Goal: Task Accomplishment & Management: Use online tool/utility

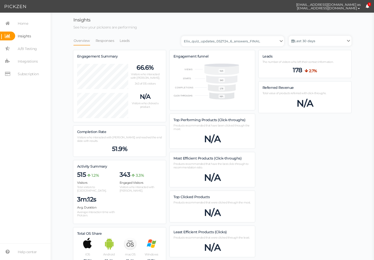
select select "13104"
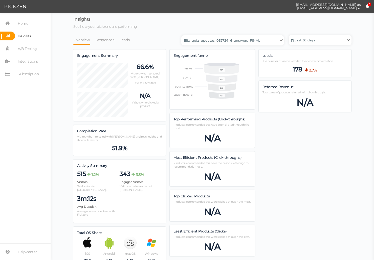
scroll to position [1, 0]
click at [121, 39] on link "Leads" at bounding box center [124, 40] width 11 height 10
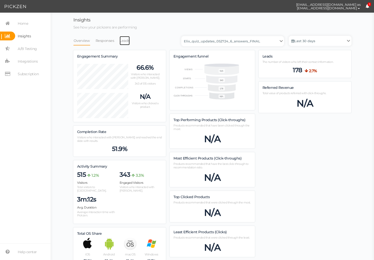
select select "13104"
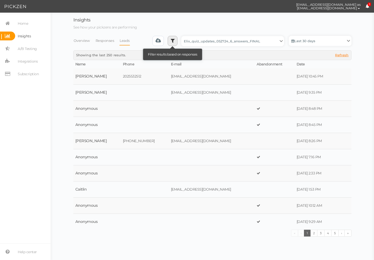
click at [175, 40] on icon at bounding box center [173, 40] width 4 height 5
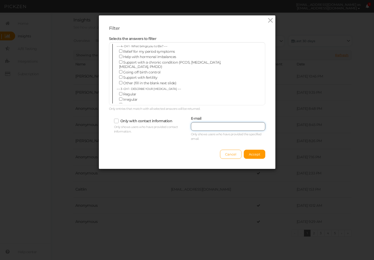
click at [217, 129] on input "text" at bounding box center [228, 126] width 74 height 9
paste input "[EMAIL_ADDRESS][DOMAIN_NAME][PERSON_NAME]"
type input "[EMAIL_ADDRESS][DOMAIN_NAME][PERSON_NAME]"
click at [258, 155] on button "Accept" at bounding box center [254, 154] width 21 height 9
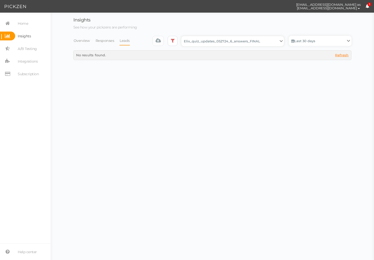
click at [252, 38] on select "Backup_2020010 backup_20200106 Elix Quiz PopUp Elix_quiz Elix_quiz [OLD] Elix_q…" at bounding box center [232, 41] width 103 height 10
click at [304, 42] on link "Last 30 days" at bounding box center [320, 41] width 63 height 10
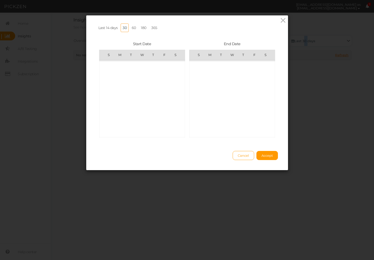
scroll to position [117136, 0]
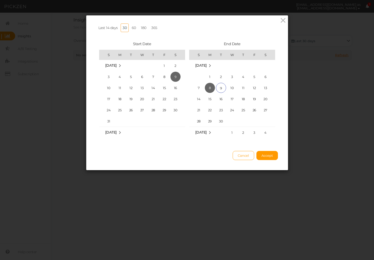
click at [154, 31] on link "365" at bounding box center [154, 28] width 10 height 9
click at [265, 158] on span "Accept" at bounding box center [266, 156] width 11 height 4
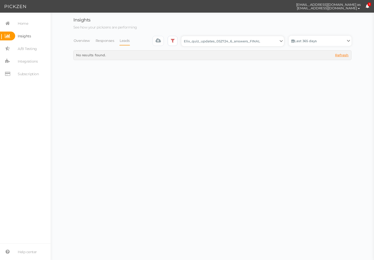
click at [226, 42] on select "Backup_2020010 backup_20200106 Elix Quiz PopUp Elix_quiz Elix_quiz [OLD] Elix_q…" at bounding box center [232, 41] width 103 height 10
